Goal: Find specific page/section: Find specific page/section

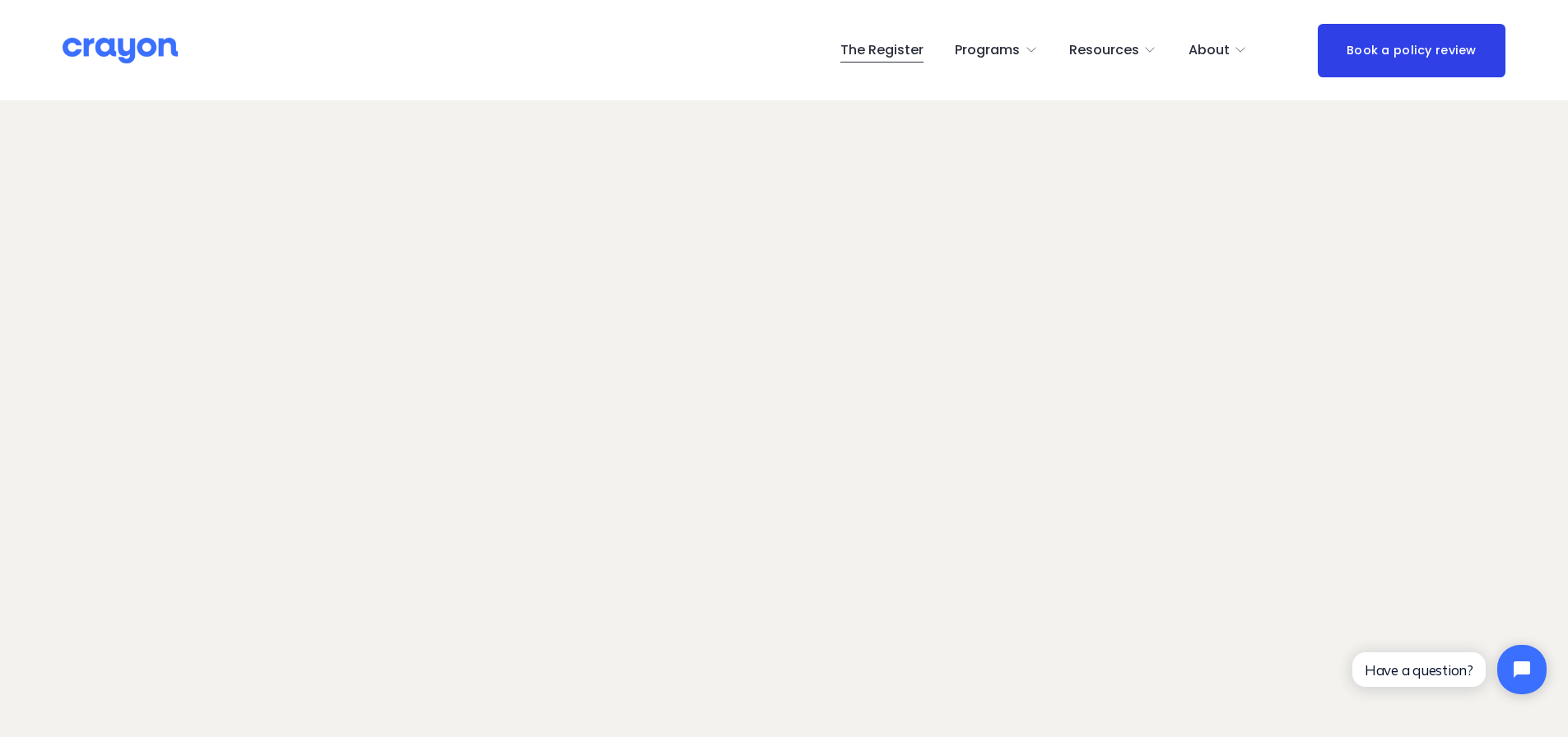
scroll to position [121, 0]
click at [920, 46] on link "The Register" at bounding box center [881, 50] width 83 height 26
click at [0, 0] on span "Employer hub" at bounding box center [0, 0] width 0 height 0
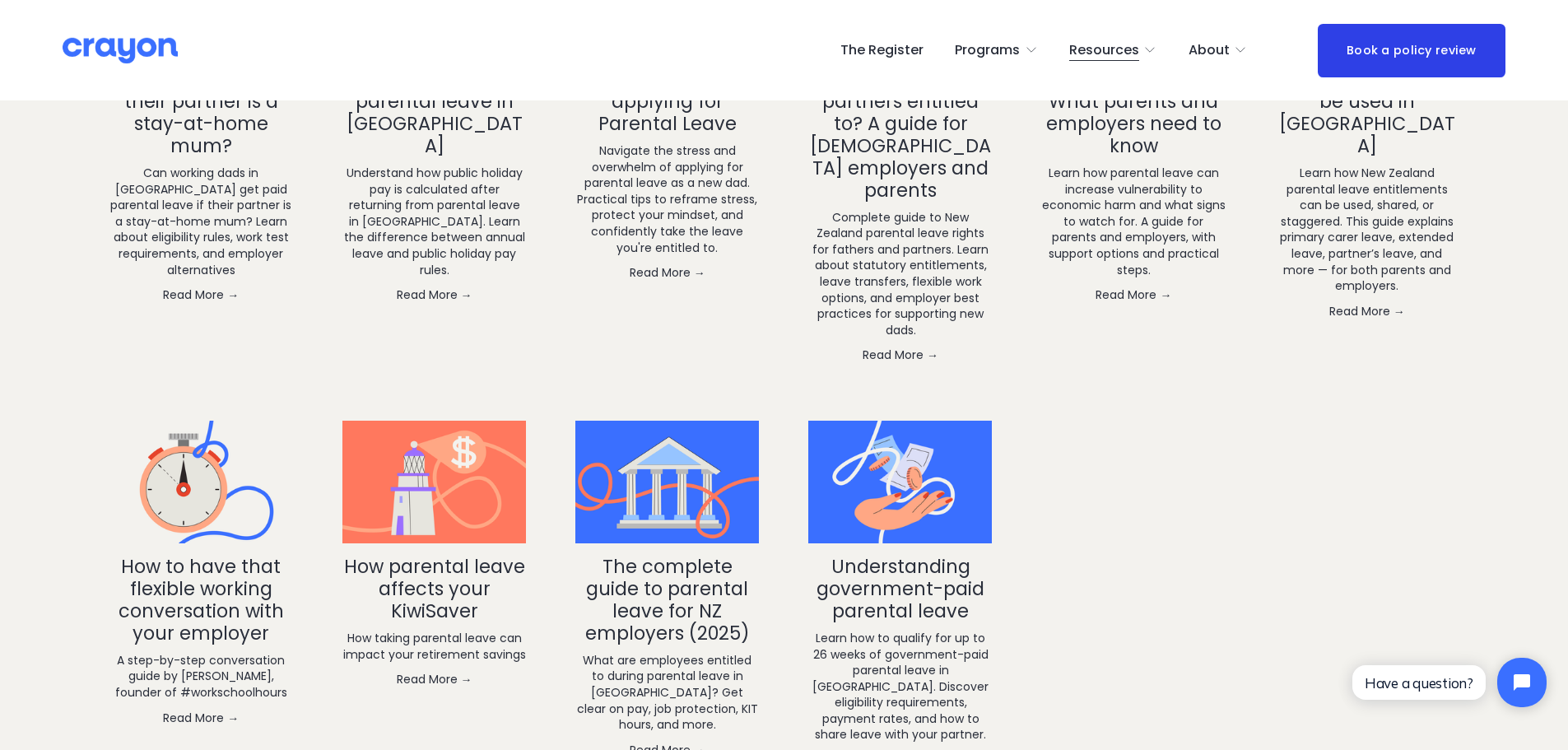
scroll to position [2964, 0]
